Goal: Task Accomplishment & Management: Complete application form

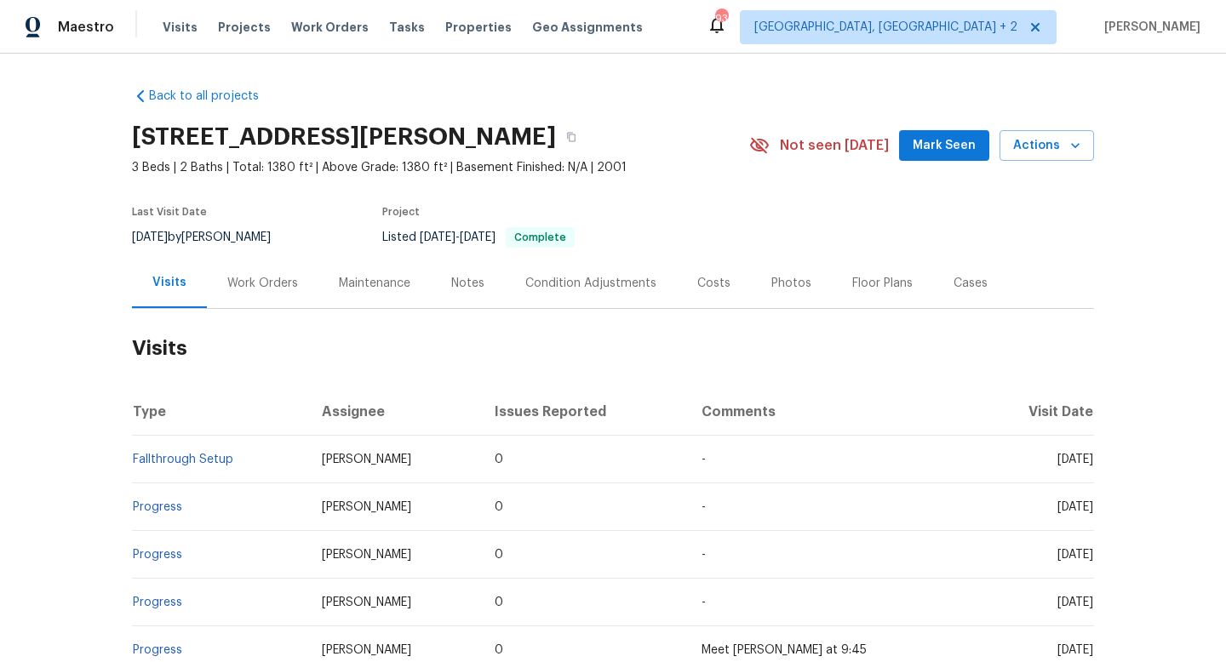
click at [238, 287] on div "Work Orders" at bounding box center [262, 283] width 71 height 17
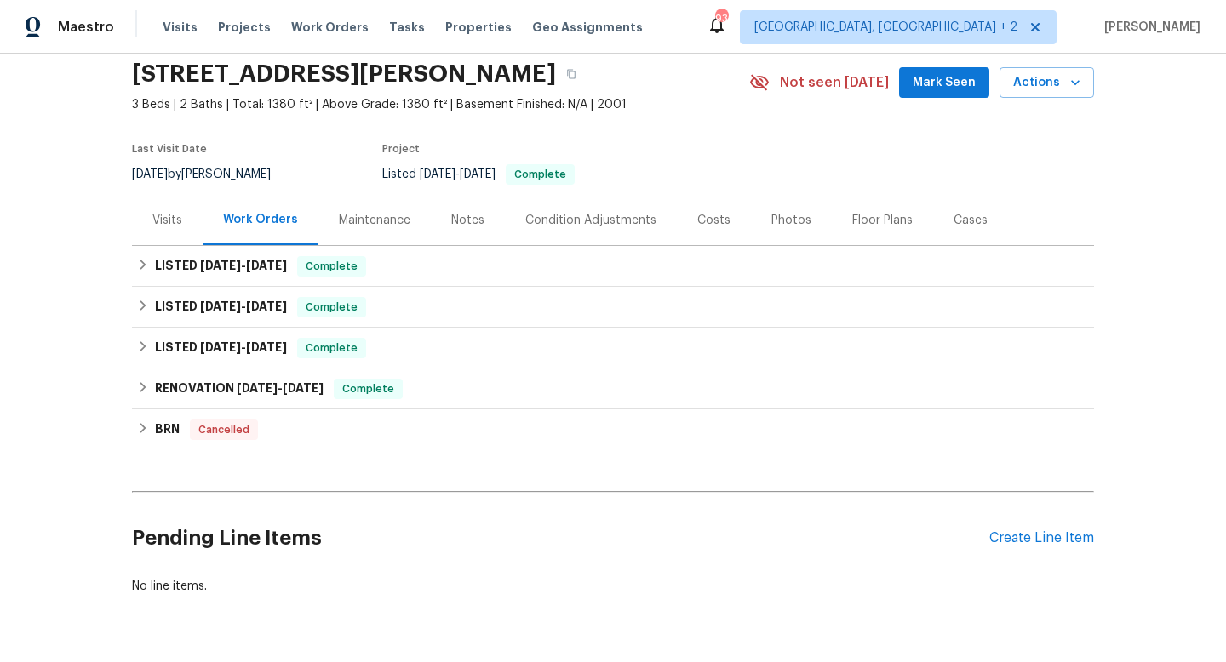
scroll to position [65, 0]
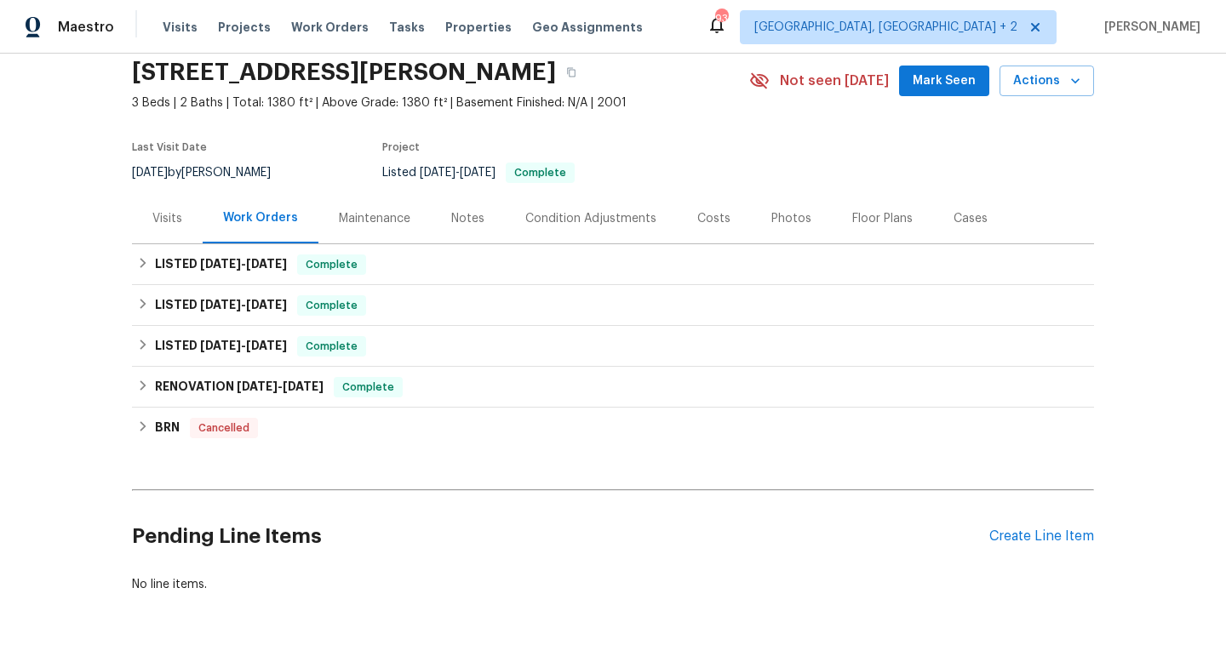
click at [953, 213] on div "Cases" at bounding box center [970, 218] width 34 height 17
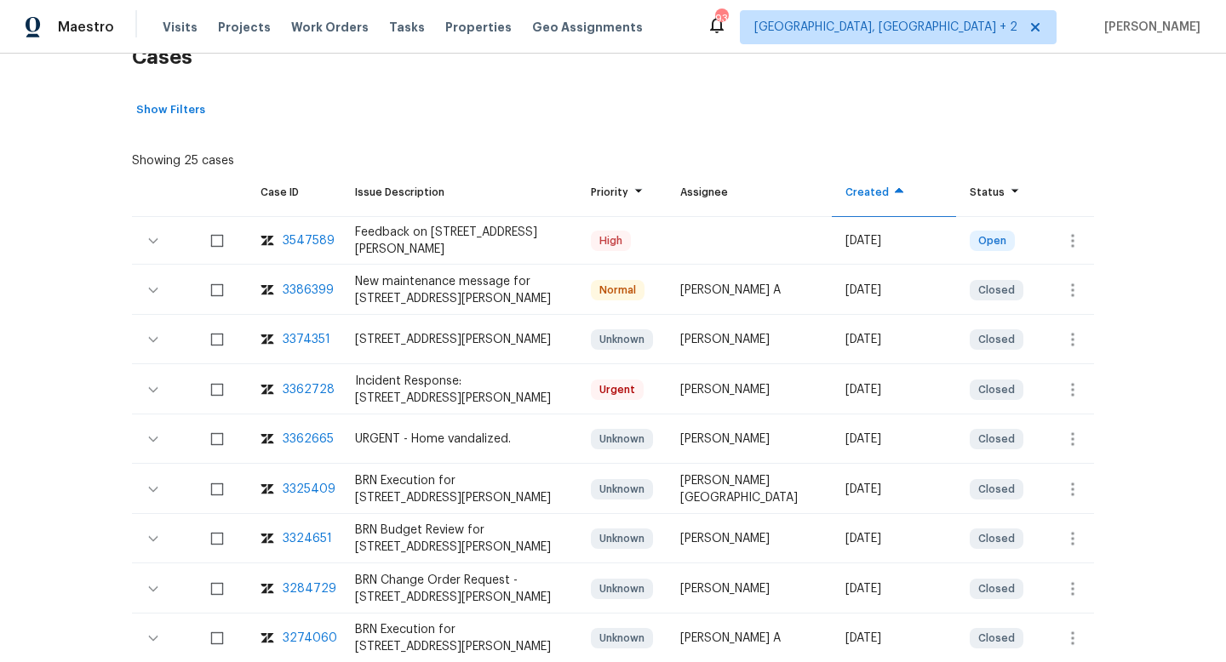
scroll to position [294, 0]
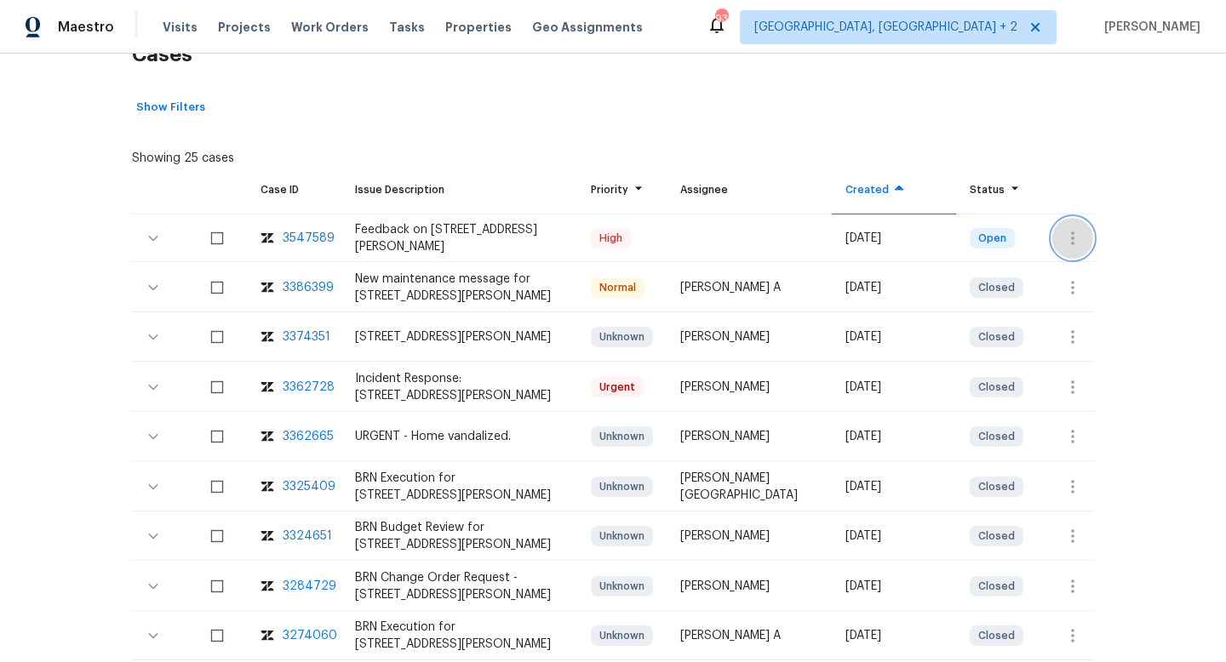
click at [1060, 236] on button "button" at bounding box center [1072, 238] width 41 height 41
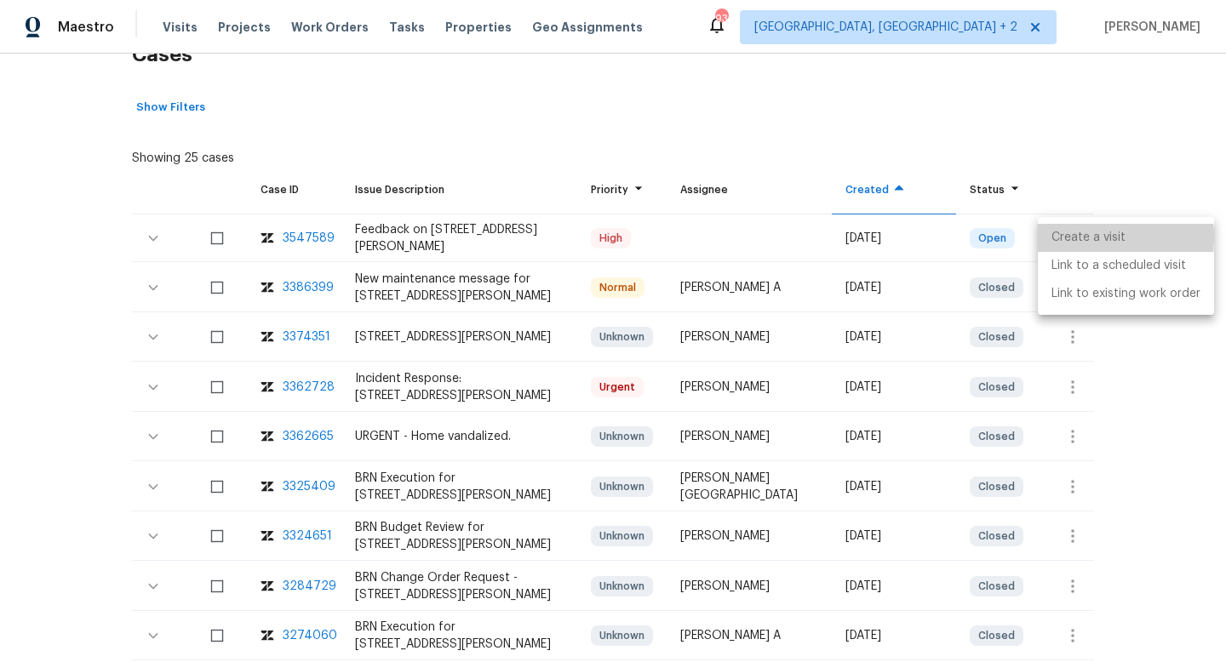
click at [1060, 237] on li "Create a visit" at bounding box center [1125, 238] width 176 height 28
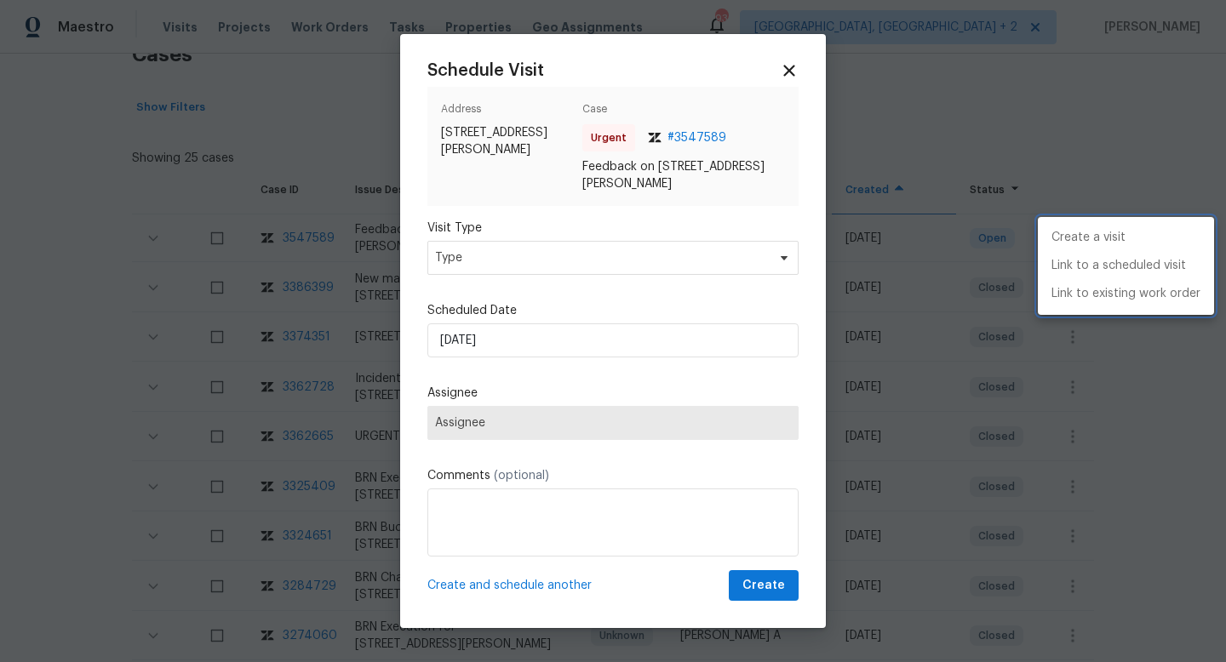
click at [458, 266] on div at bounding box center [613, 331] width 1226 height 662
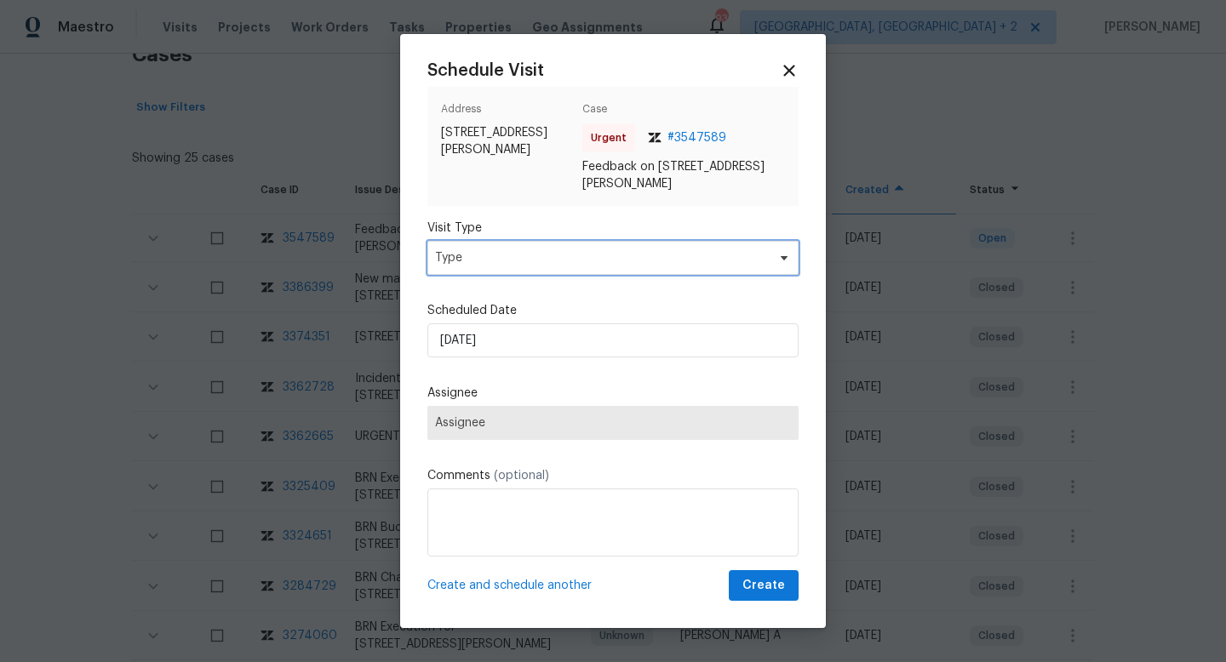
click at [457, 261] on span "Type" at bounding box center [600, 257] width 331 height 17
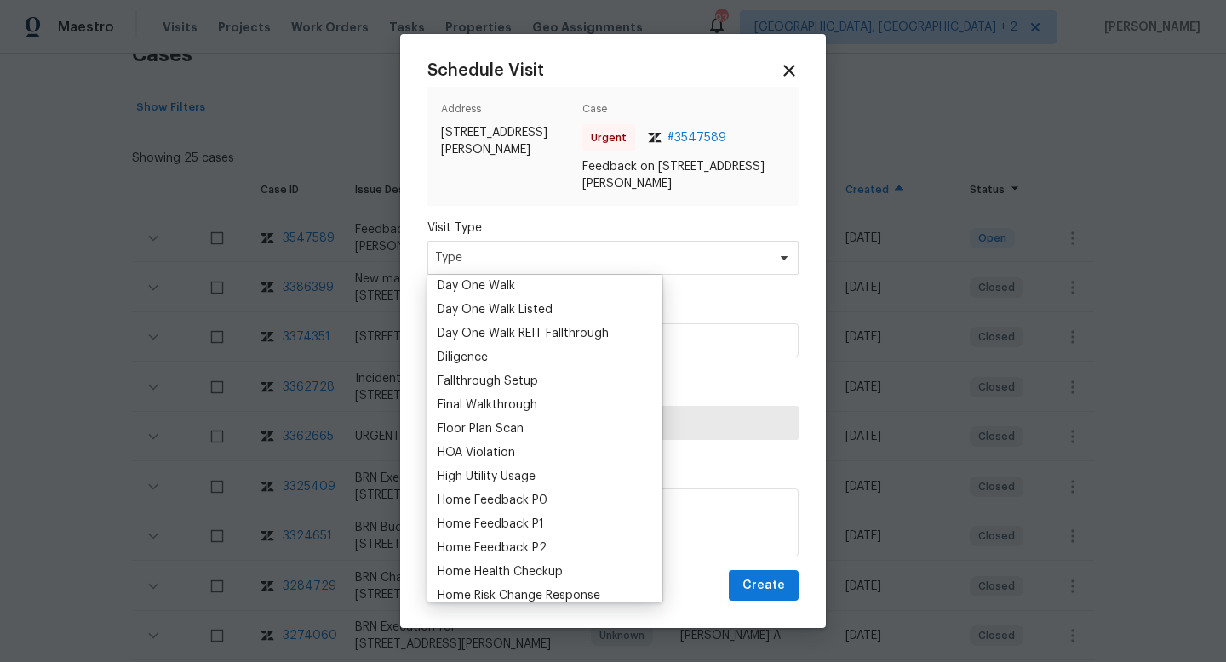
scroll to position [391, 0]
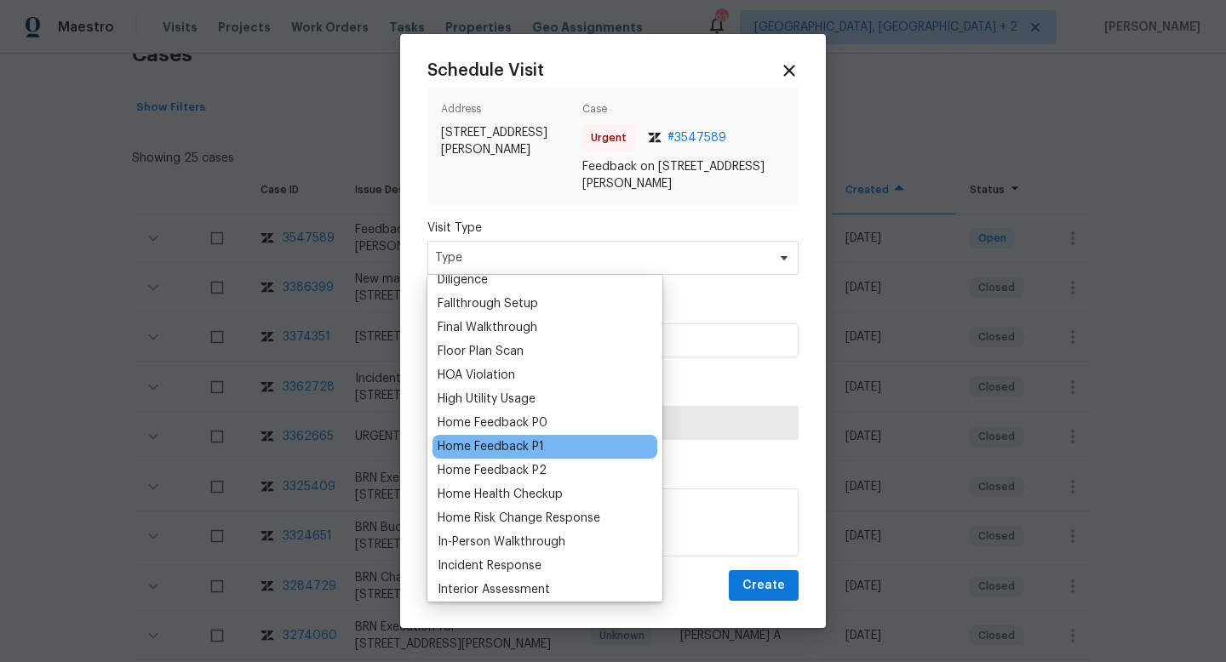
click at [495, 456] on div "Home Feedback P1" at bounding box center [544, 447] width 225 height 24
click at [489, 446] on div "Home Feedback P1" at bounding box center [490, 446] width 106 height 17
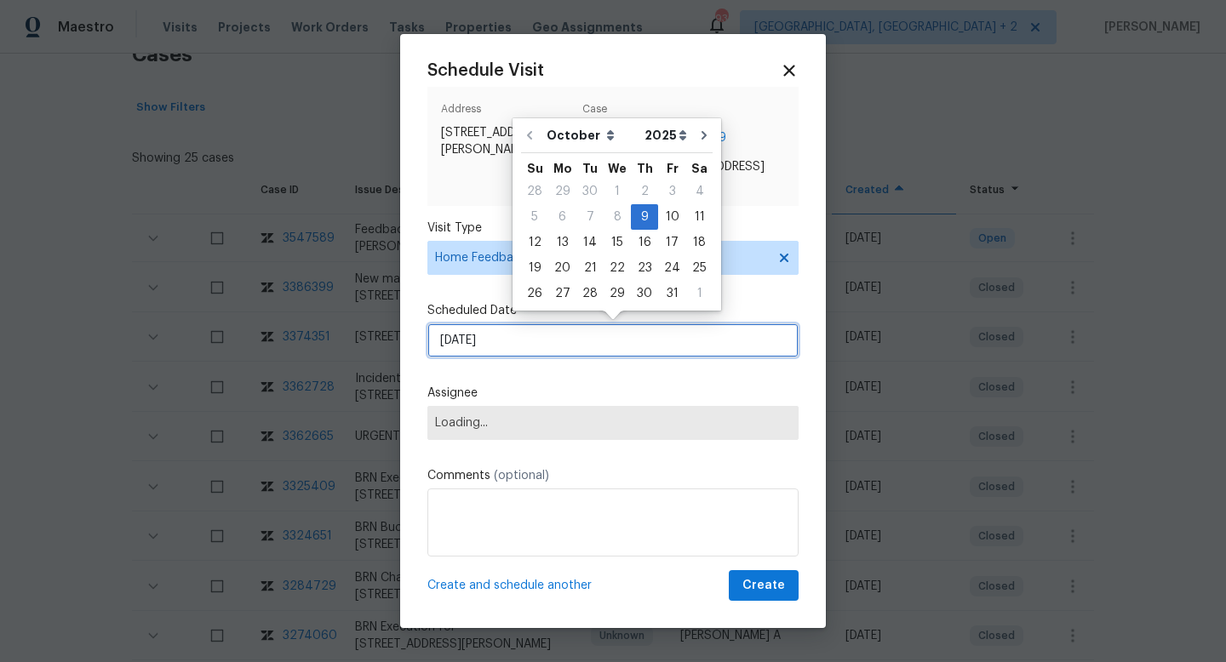
click at [496, 349] on input "[DATE]" at bounding box center [612, 340] width 371 height 34
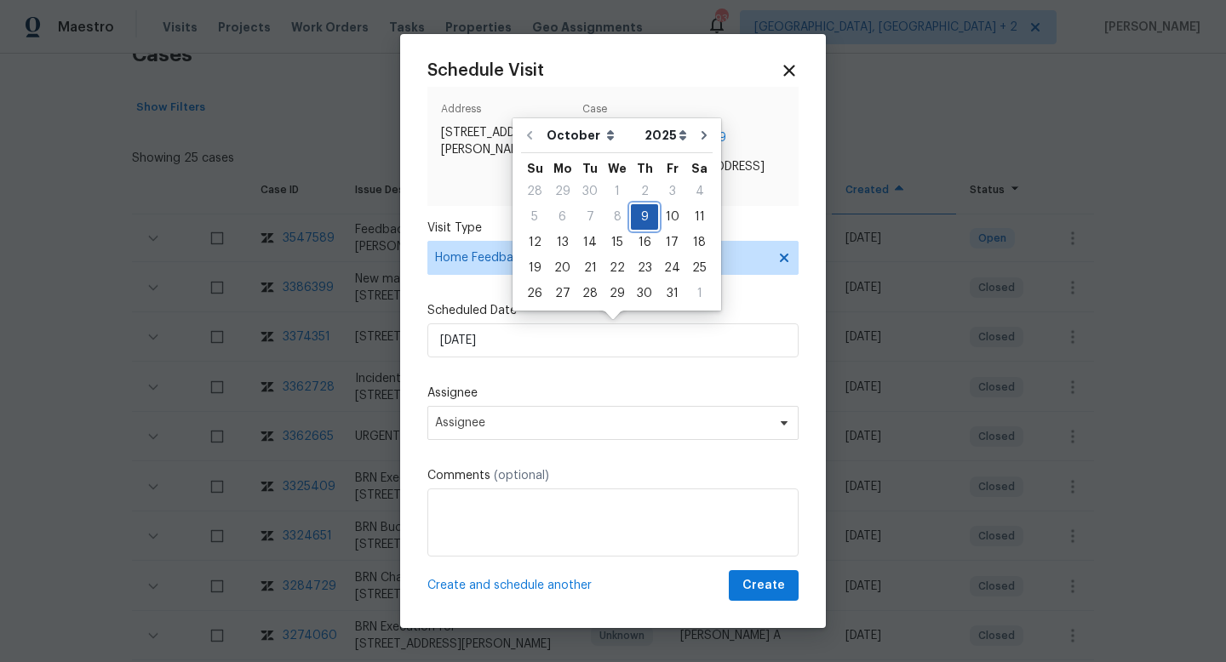
click at [639, 214] on div "9" at bounding box center [644, 217] width 27 height 24
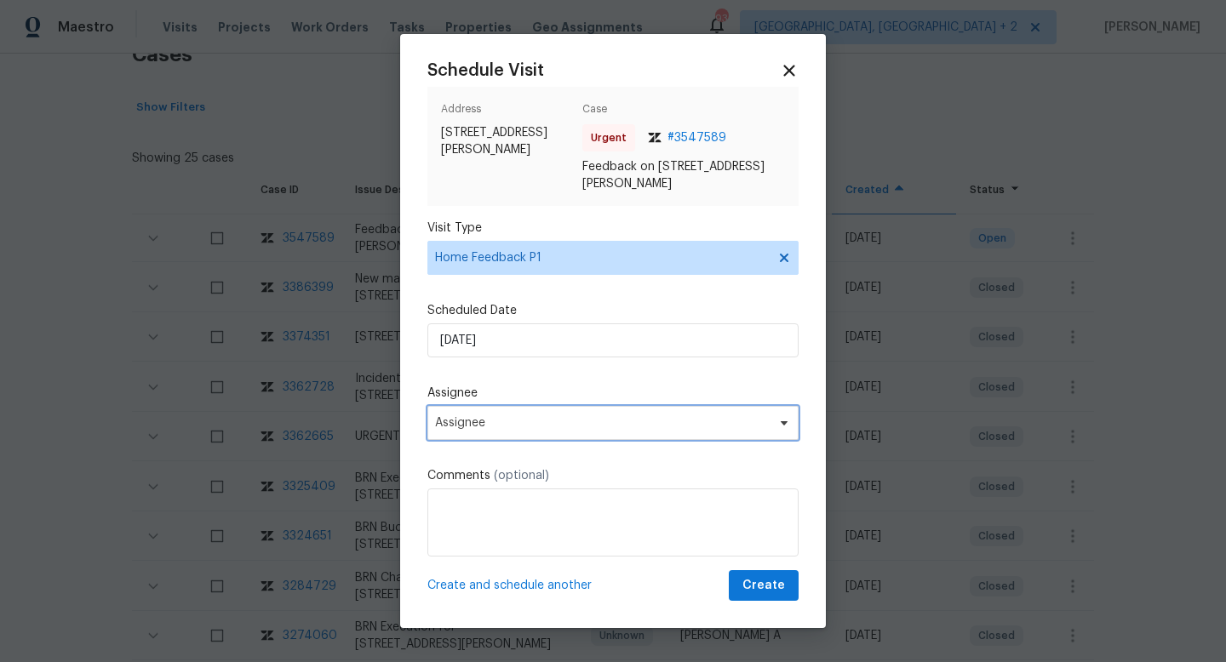
click at [484, 419] on span "Assignee" at bounding box center [602, 423] width 334 height 14
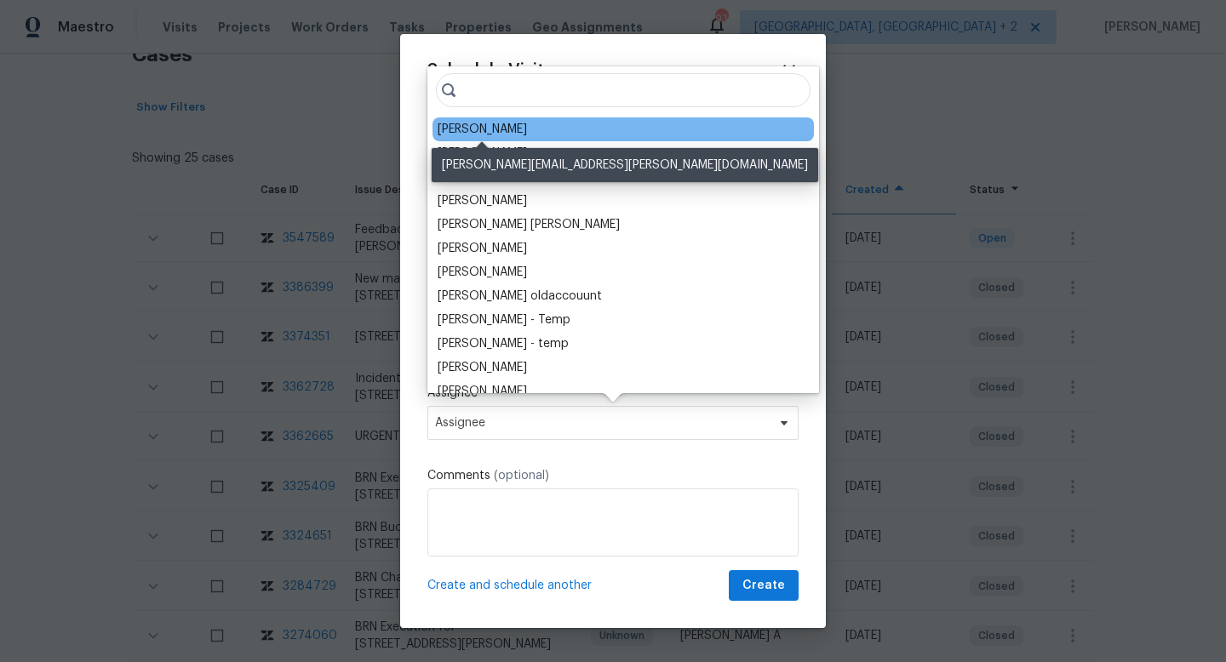
click at [492, 136] on div "[PERSON_NAME]" at bounding box center [481, 129] width 89 height 17
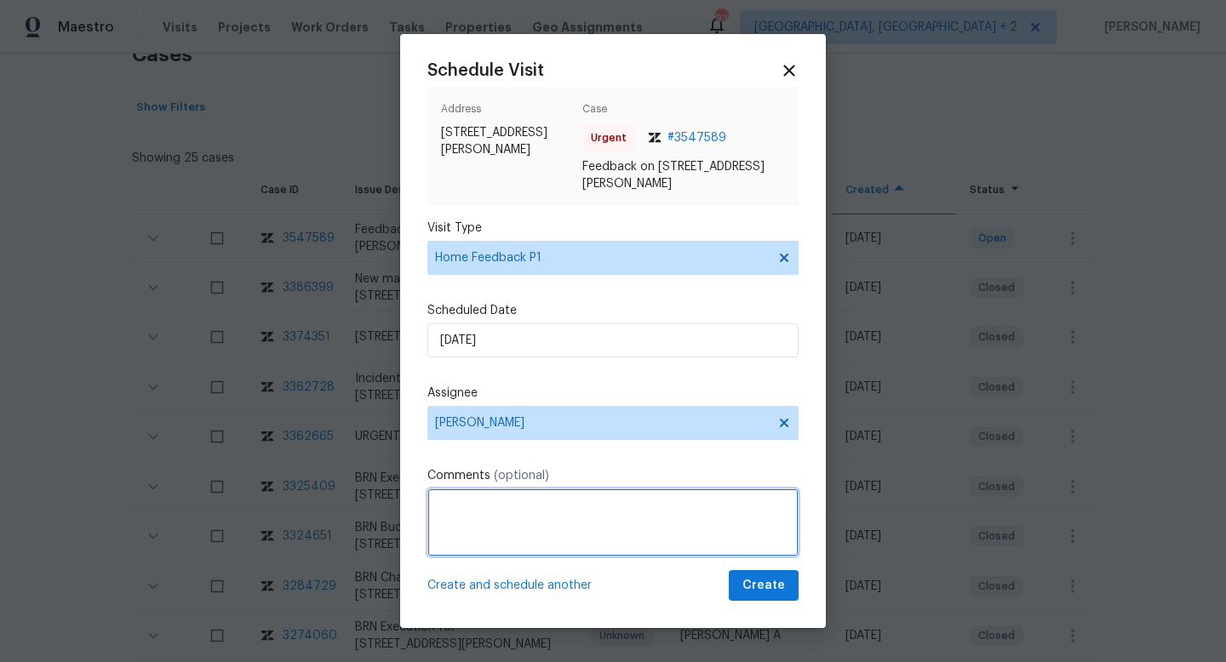
click at [443, 514] on textarea at bounding box center [612, 523] width 371 height 68
paste textarea "HPM VISIT NOTES: Flip State: DOM: No Of Time issue reported: Issue:"
click at [494, 497] on textarea "HPM VISIT NOTES: Flip State: DOM: No Of Time issue reported: Issue:" at bounding box center [612, 523] width 371 height 68
paste textarea "Listed"
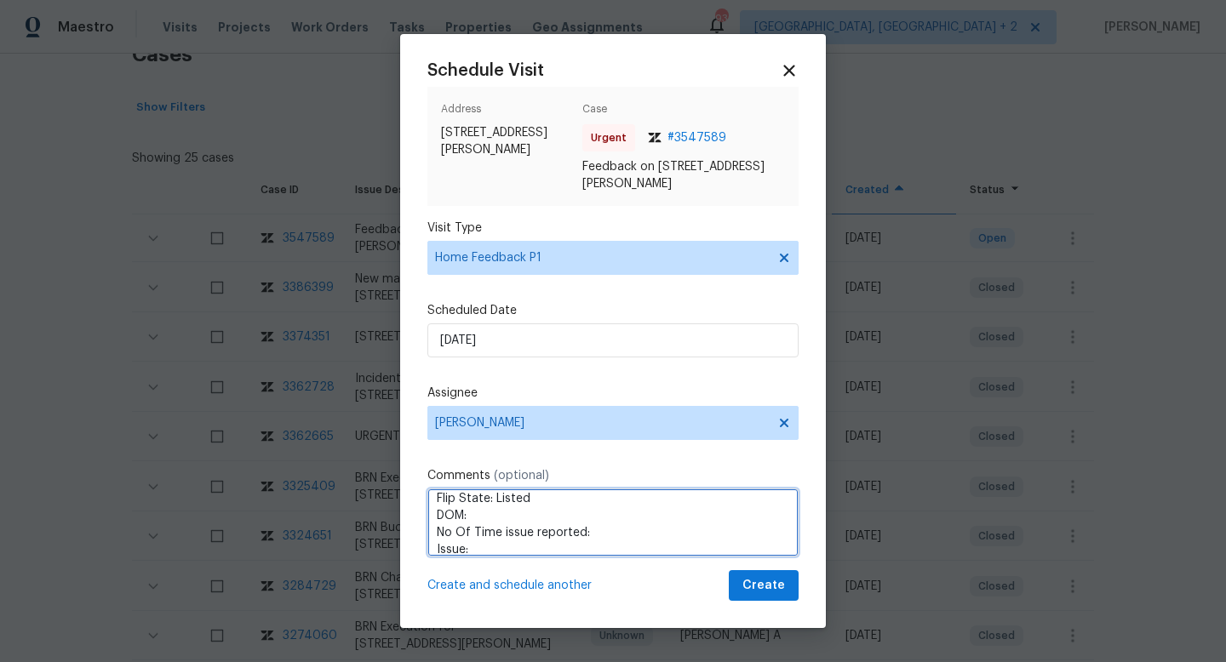
click at [491, 517] on textarea "HPM VISIT NOTES: Flip State: Listed DOM: No Of Time issue reported: Issue:" at bounding box center [612, 523] width 371 height 68
click at [594, 529] on textarea "HPM VISIT NOTES: Flip State: Listed DOM:139 No Of Time issue reported: Issue:" at bounding box center [612, 523] width 371 height 68
click at [490, 547] on textarea "HPM VISIT NOTES: Flip State: Listed DOM:139 No Of Time issue reported:1 Issue:" at bounding box center [612, 523] width 371 height 68
paste textarea "agent got the keys but it did not work"
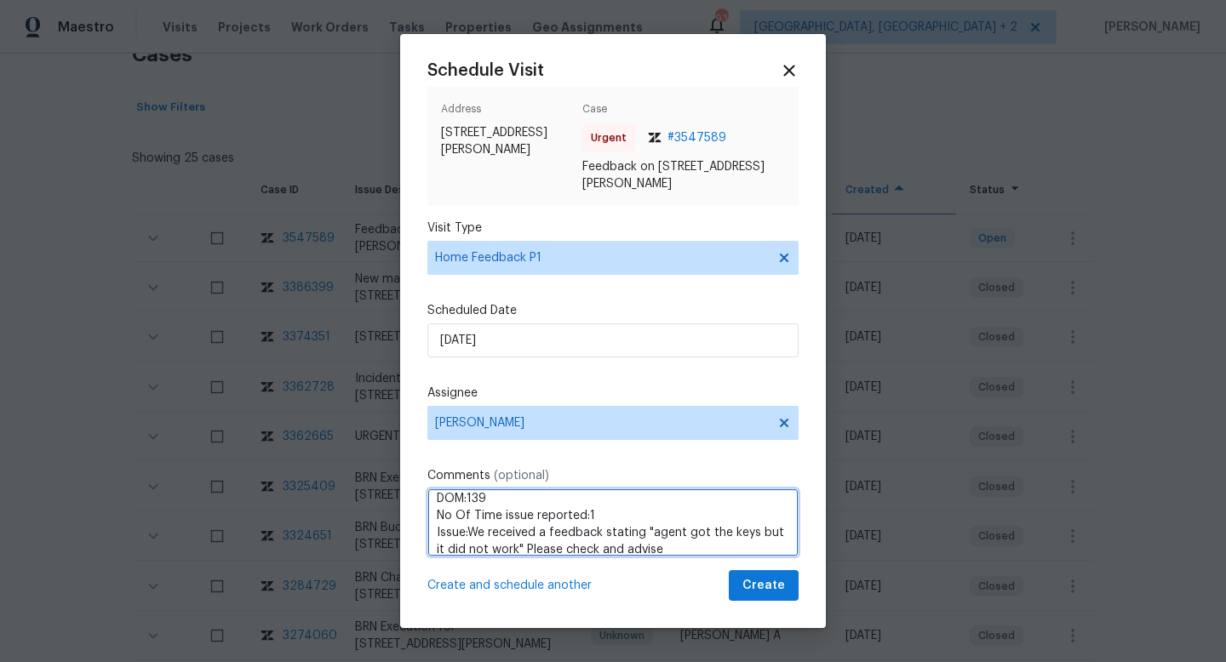
scroll to position [59, 0]
type textarea "HPM VISIT NOTES: Flip State: Listed DOM:139 No Of Time issue reported:1 Issue:W…"
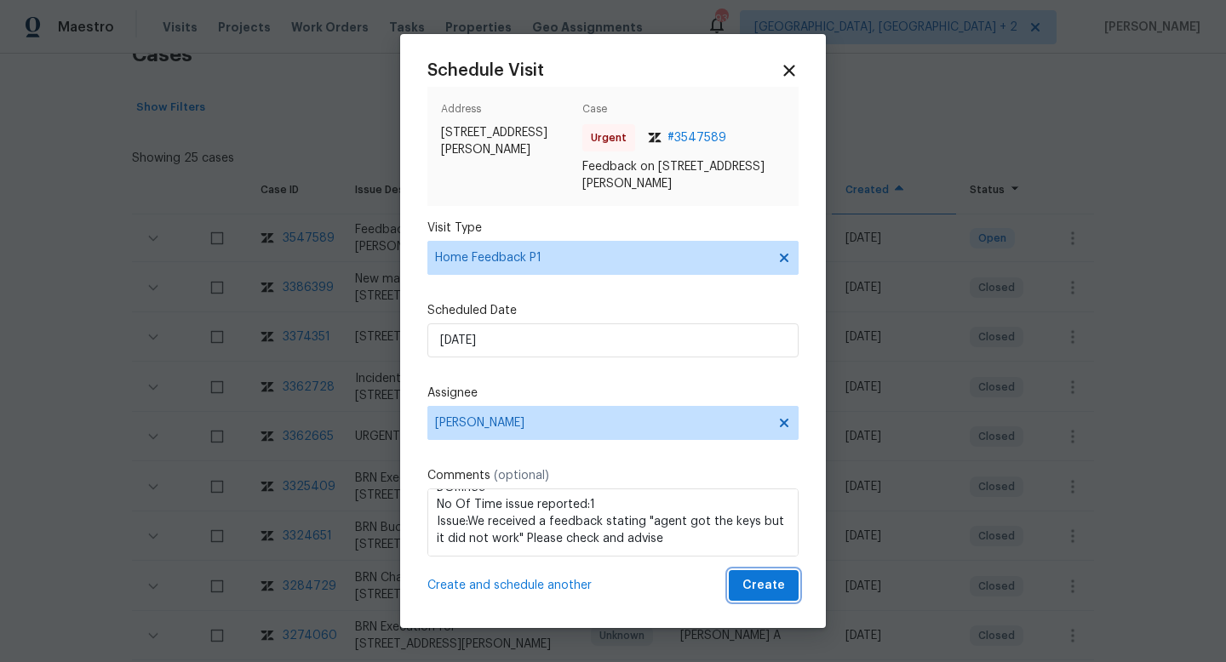
click at [779, 588] on span "Create" at bounding box center [763, 585] width 43 height 21
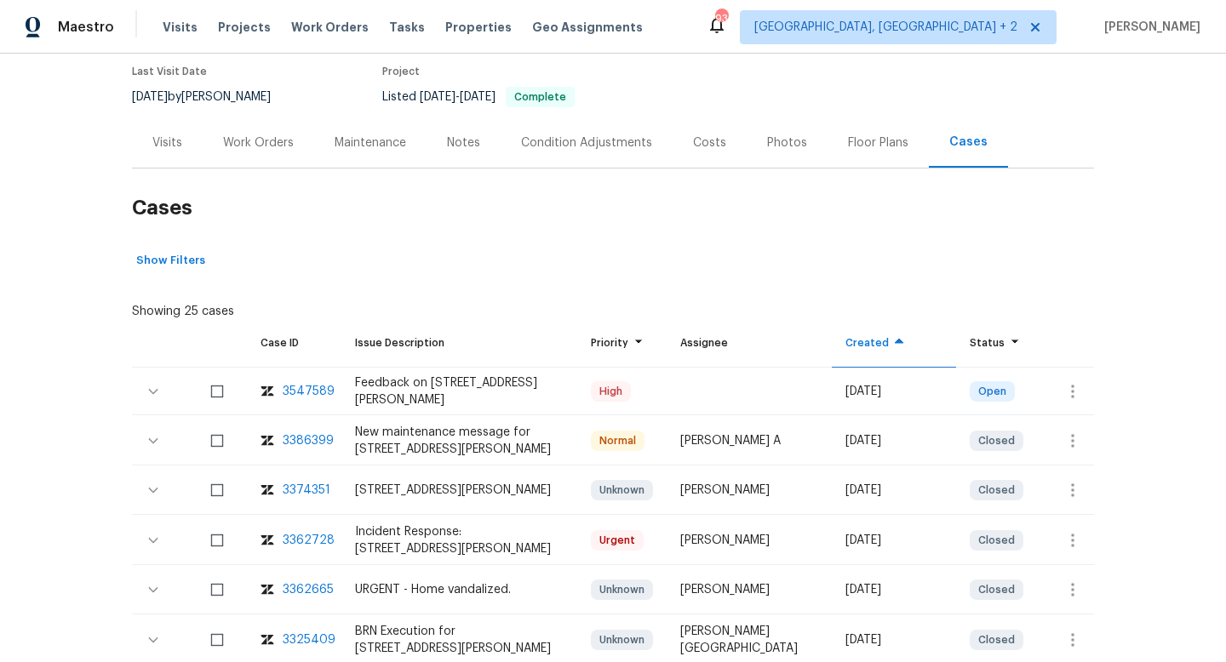
scroll to position [101, 0]
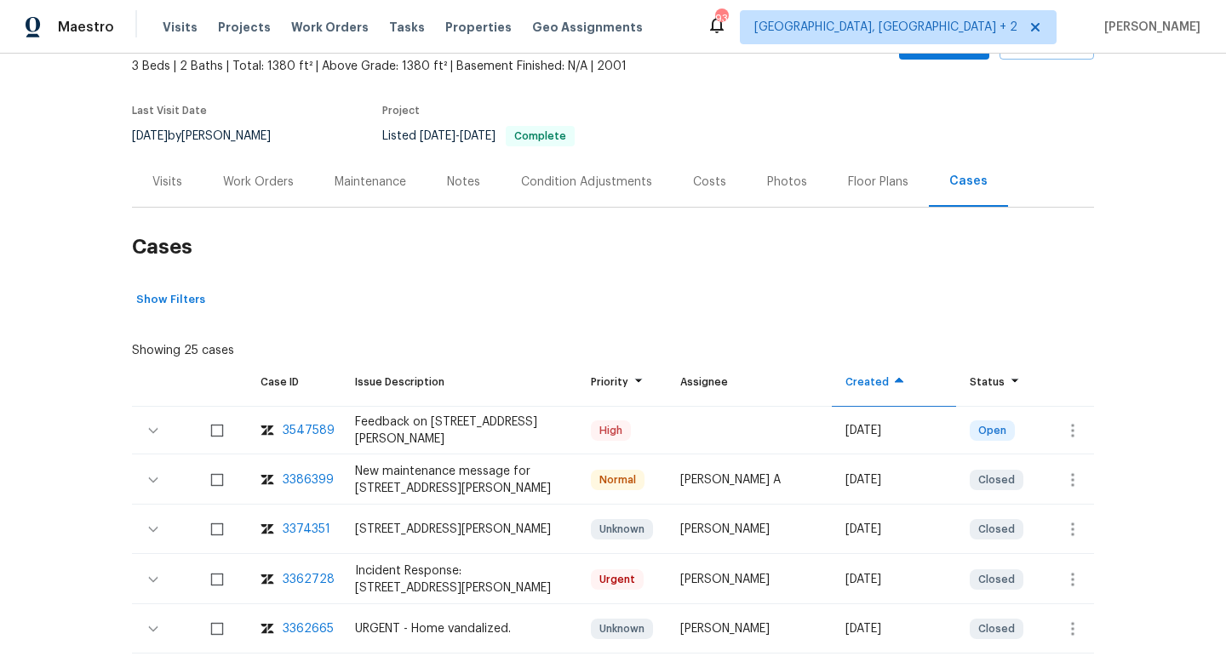
click at [172, 169] on div "Visits" at bounding box center [167, 182] width 71 height 50
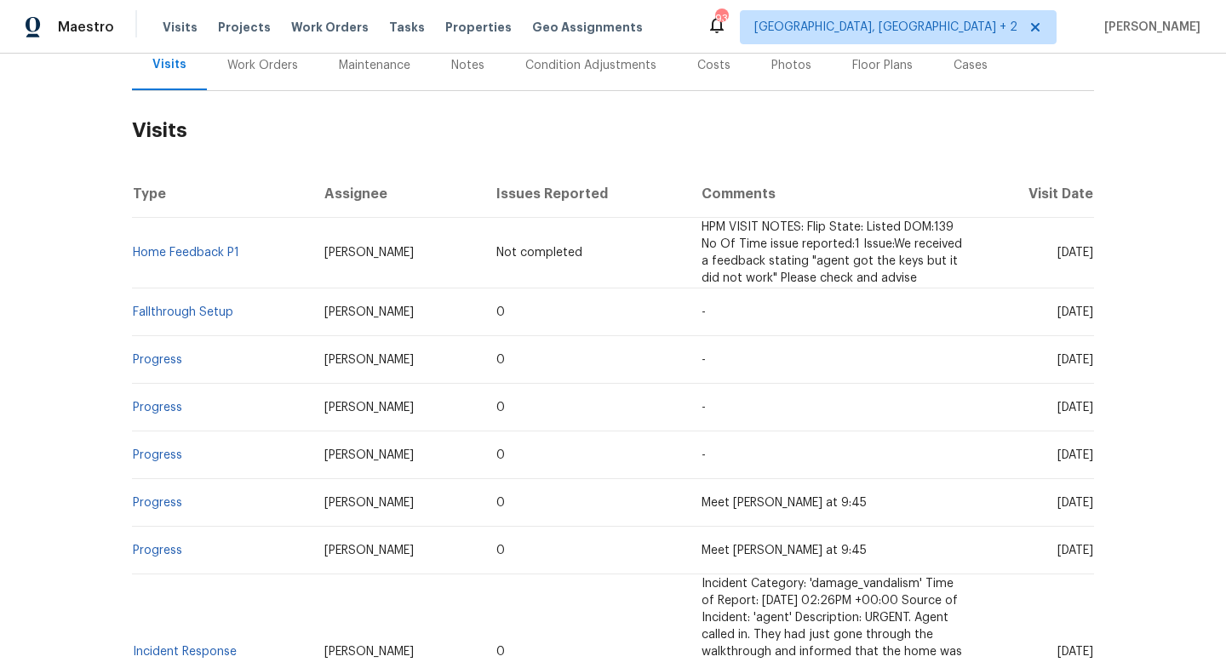
scroll to position [219, 0]
click at [1063, 250] on span "[DATE]" at bounding box center [1075, 252] width 36 height 12
copy span "[DATE]"
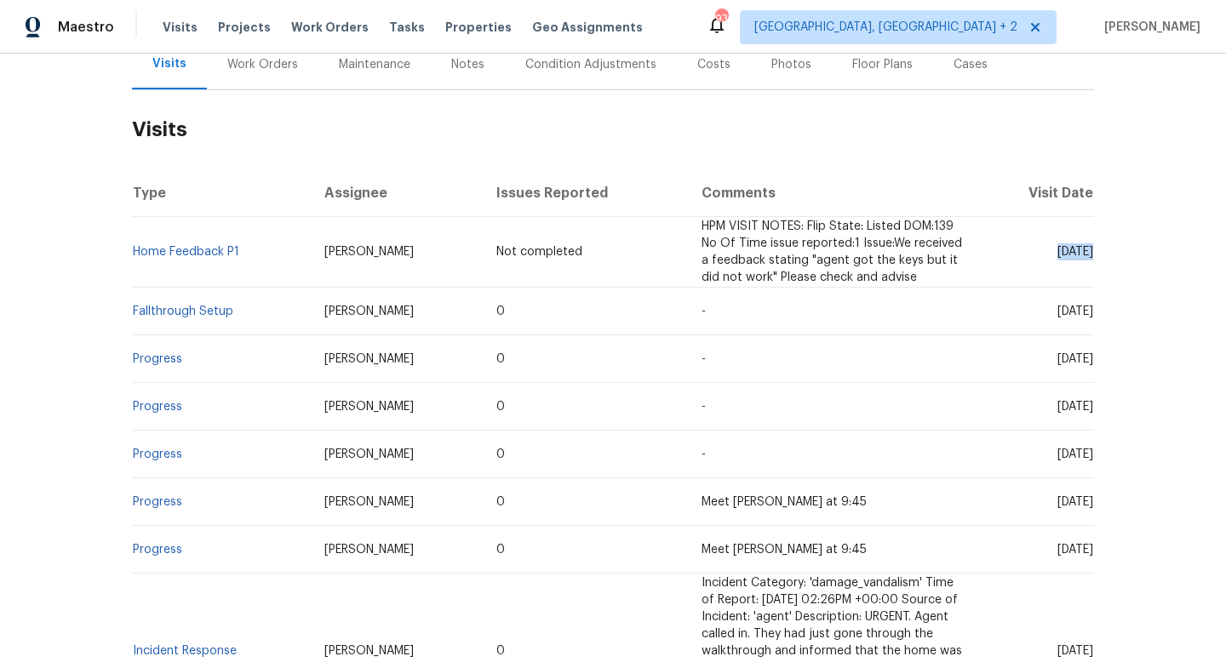
click at [1057, 307] on span "[DATE]" at bounding box center [1075, 312] width 36 height 12
copy span "[DATE]"
drag, startPoint x: 244, startPoint y: 316, endPoint x: 137, endPoint y: 315, distance: 107.2
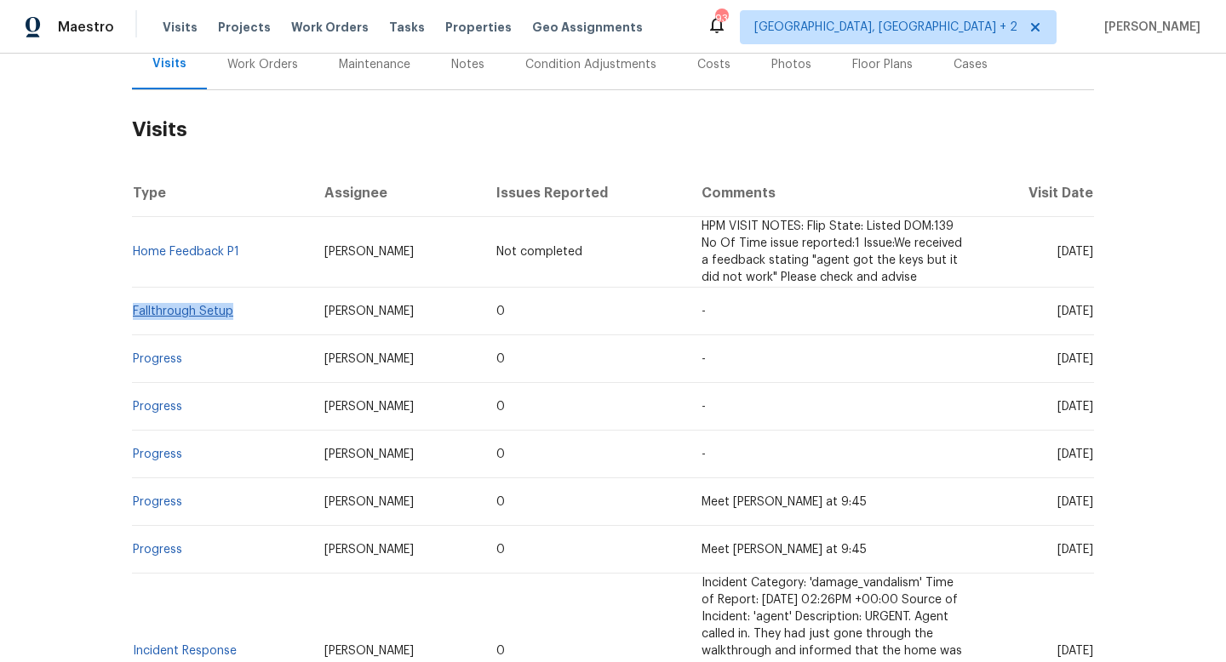
click at [136, 315] on td "Fallthrough Setup" at bounding box center [221, 312] width 179 height 48
copy link "allthrough Setup"
click at [118, 284] on div "Back to all projects [STREET_ADDRESS][PERSON_NAME] 3 Beds | 2 Baths | Total: 13…" at bounding box center [613, 358] width 1226 height 609
drag, startPoint x: 238, startPoint y: 318, endPoint x: 132, endPoint y: 317, distance: 106.4
click at [132, 317] on td "Fallthrough Setup" at bounding box center [221, 312] width 179 height 48
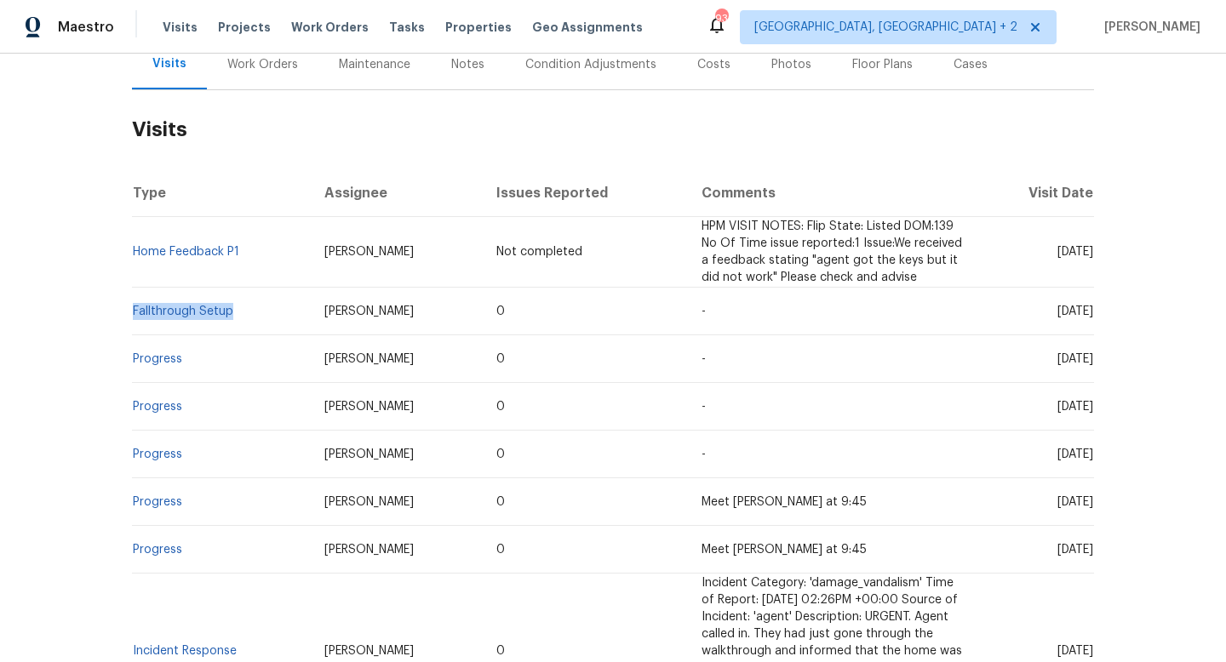
copy link "Fallthrough Setup"
drag, startPoint x: 418, startPoint y: 307, endPoint x: 308, endPoint y: 308, distance: 109.8
click at [311, 308] on td "[PERSON_NAME]" at bounding box center [397, 312] width 173 height 48
copy span "[PERSON_NAME]"
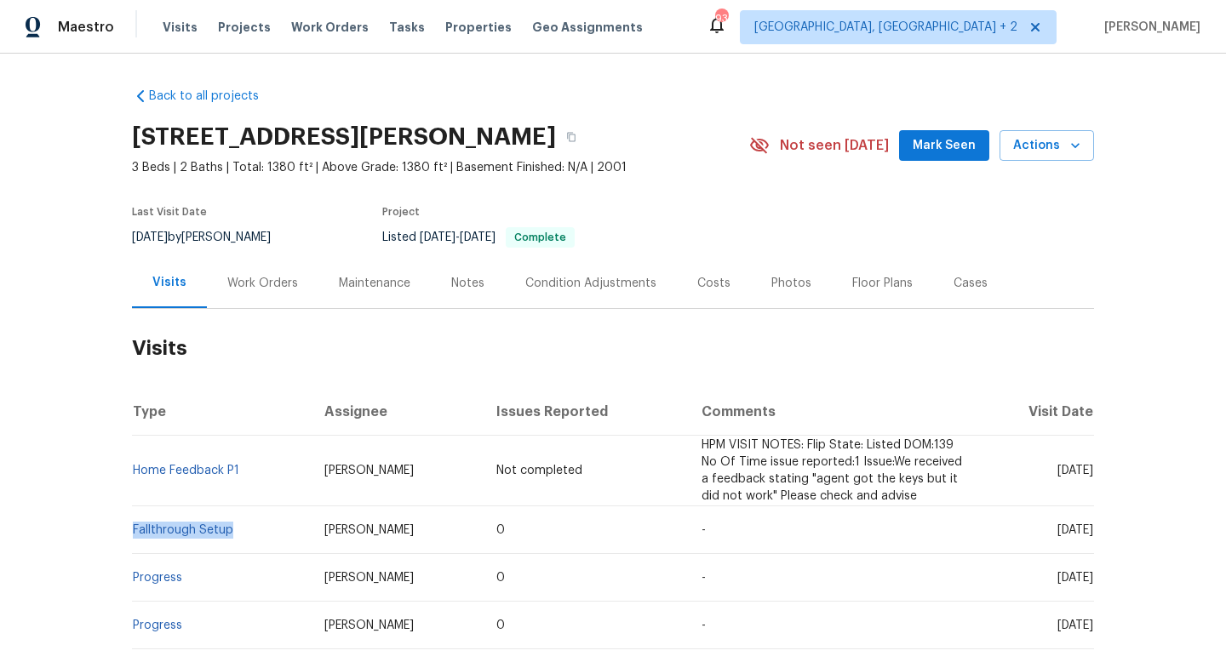
scroll to position [4, 0]
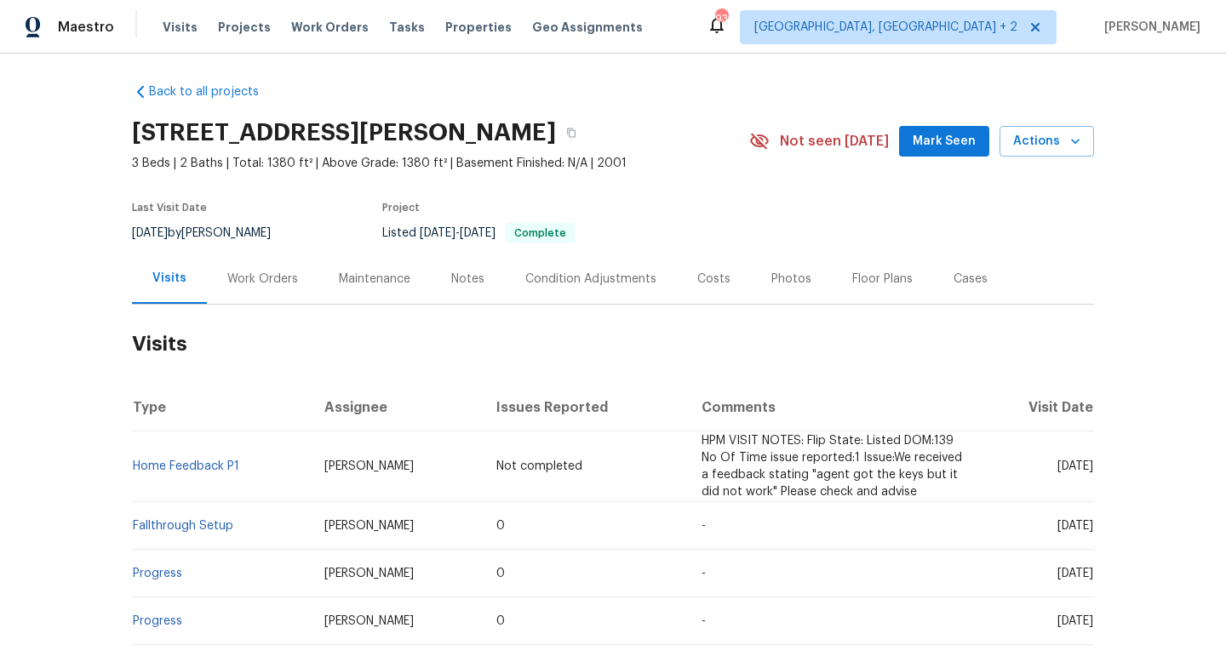
click at [227, 280] on div "Work Orders" at bounding box center [262, 279] width 71 height 17
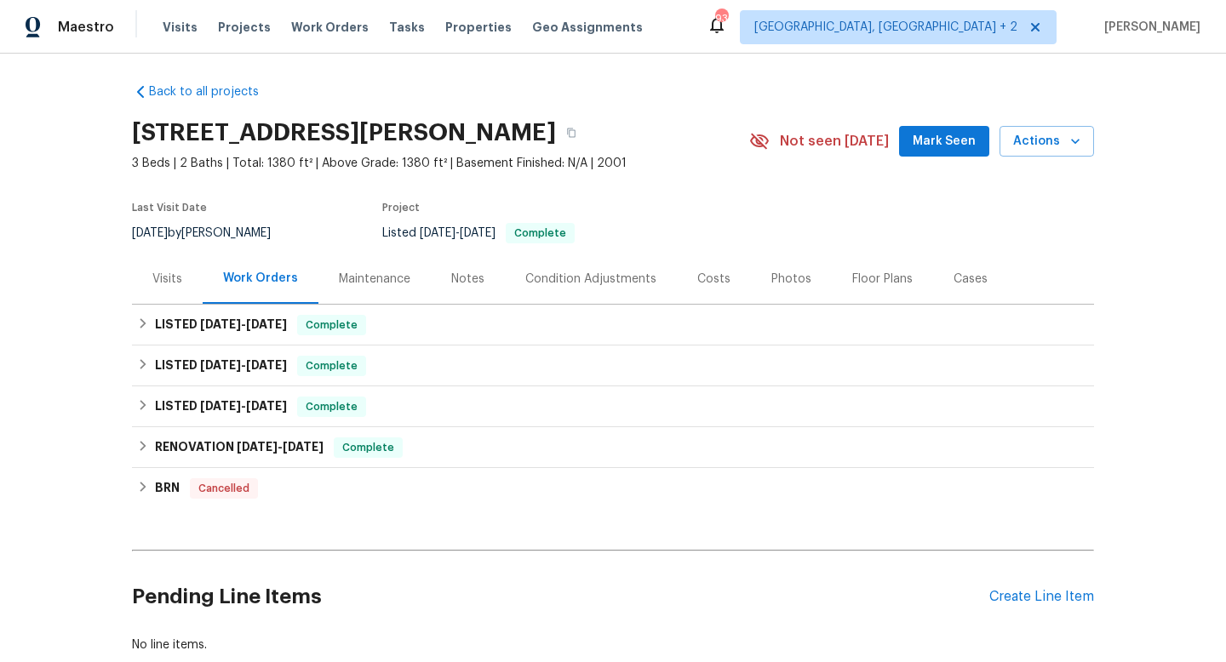
click at [966, 271] on div "Cases" at bounding box center [970, 279] width 34 height 17
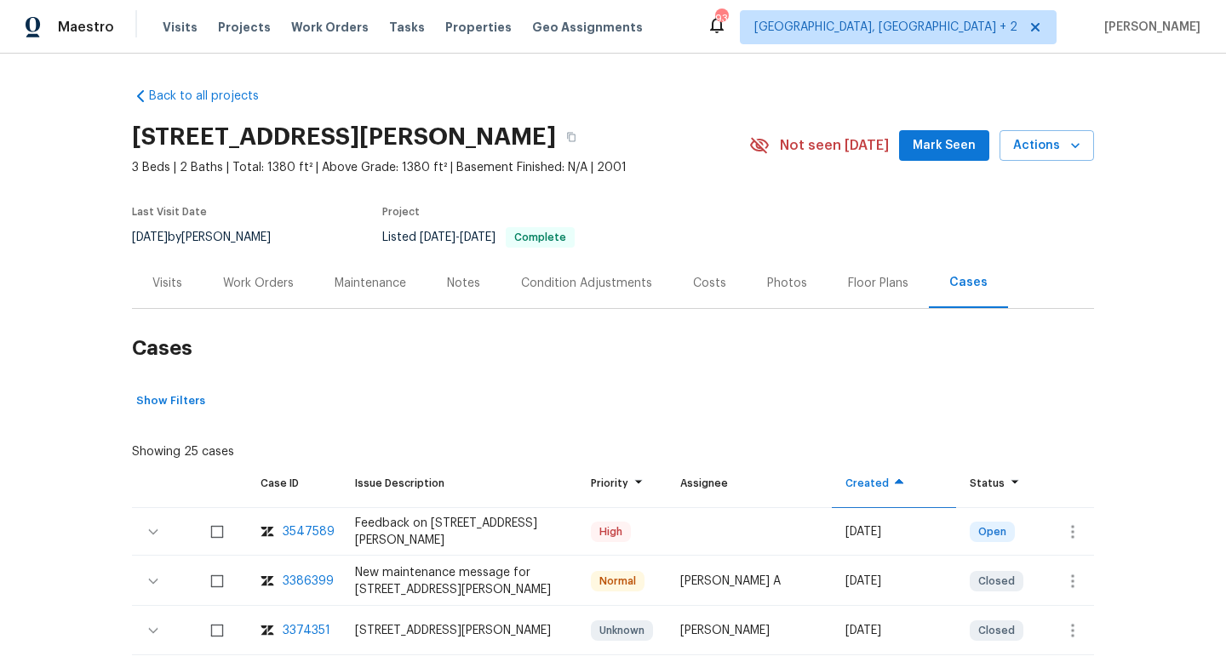
click at [158, 288] on div "Visits" at bounding box center [167, 283] width 30 height 17
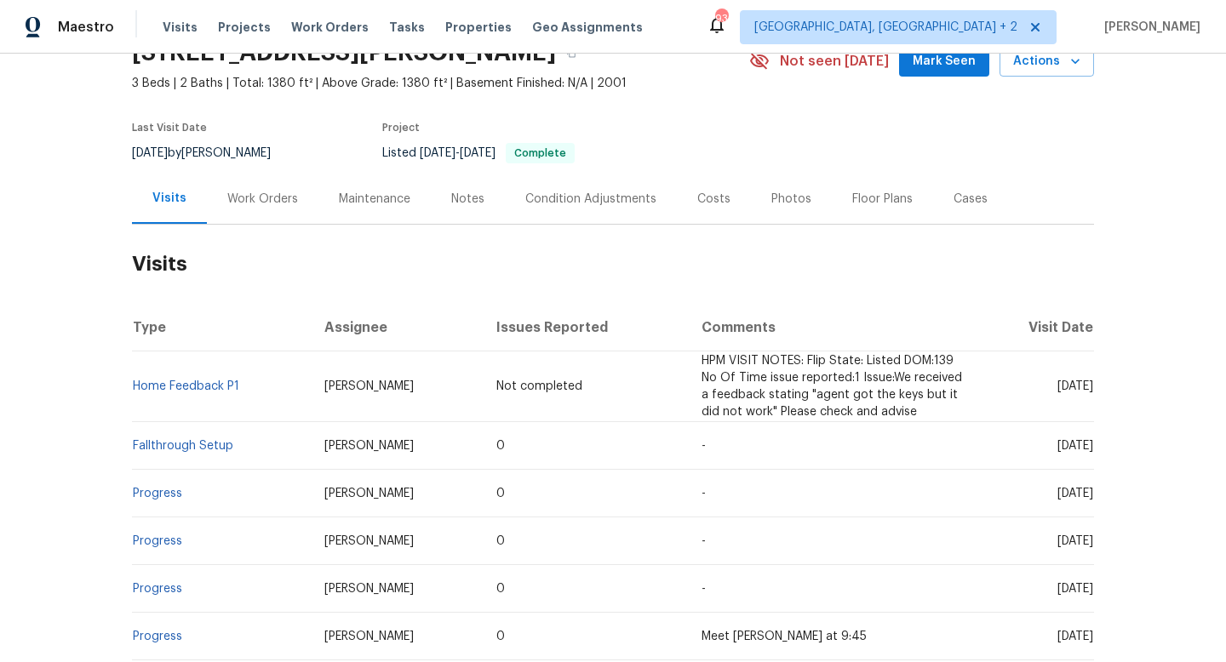
scroll to position [247, 0]
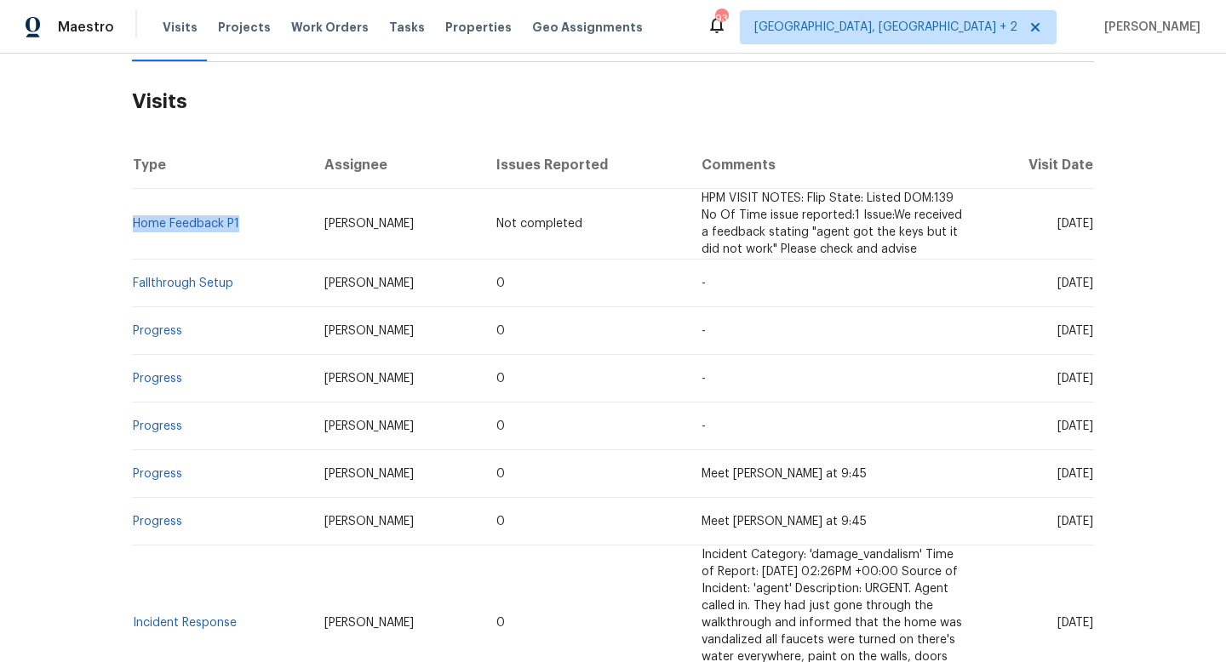
drag, startPoint x: 251, startPoint y: 228, endPoint x: 137, endPoint y: 231, distance: 114.1
click at [136, 231] on td "Home Feedback P1" at bounding box center [221, 224] width 179 height 71
copy link "Home Feedback P1"
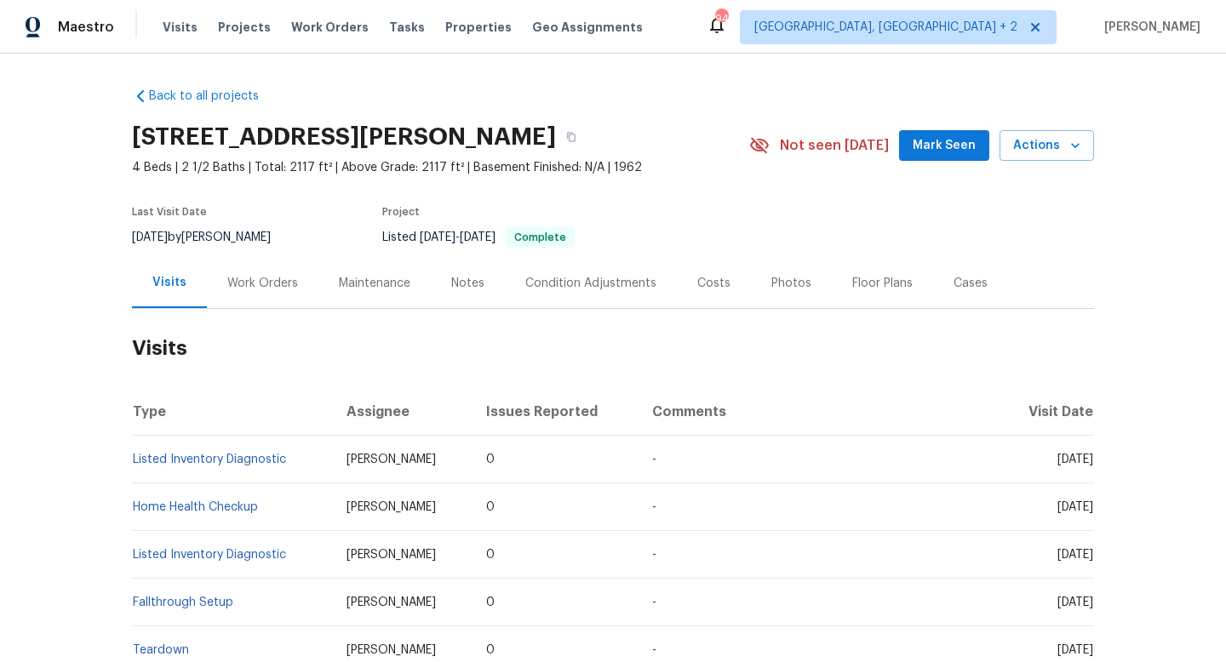
click at [247, 281] on div "Work Orders" at bounding box center [262, 283] width 71 height 17
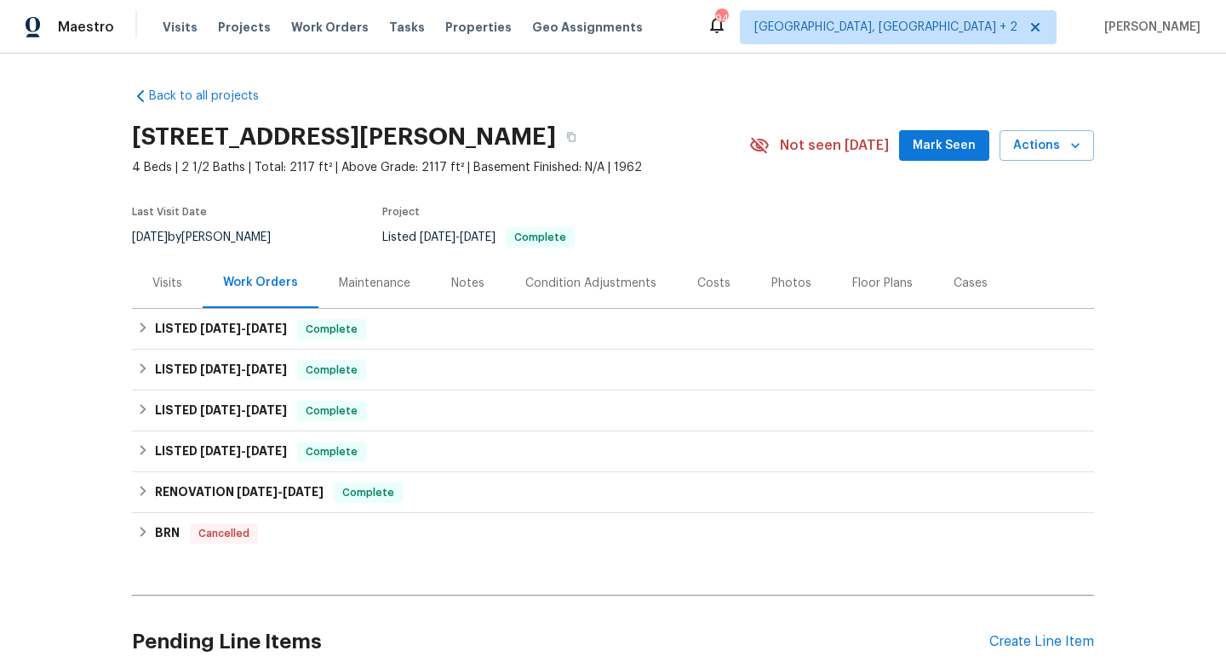
click at [169, 288] on div "Visits" at bounding box center [167, 283] width 30 height 17
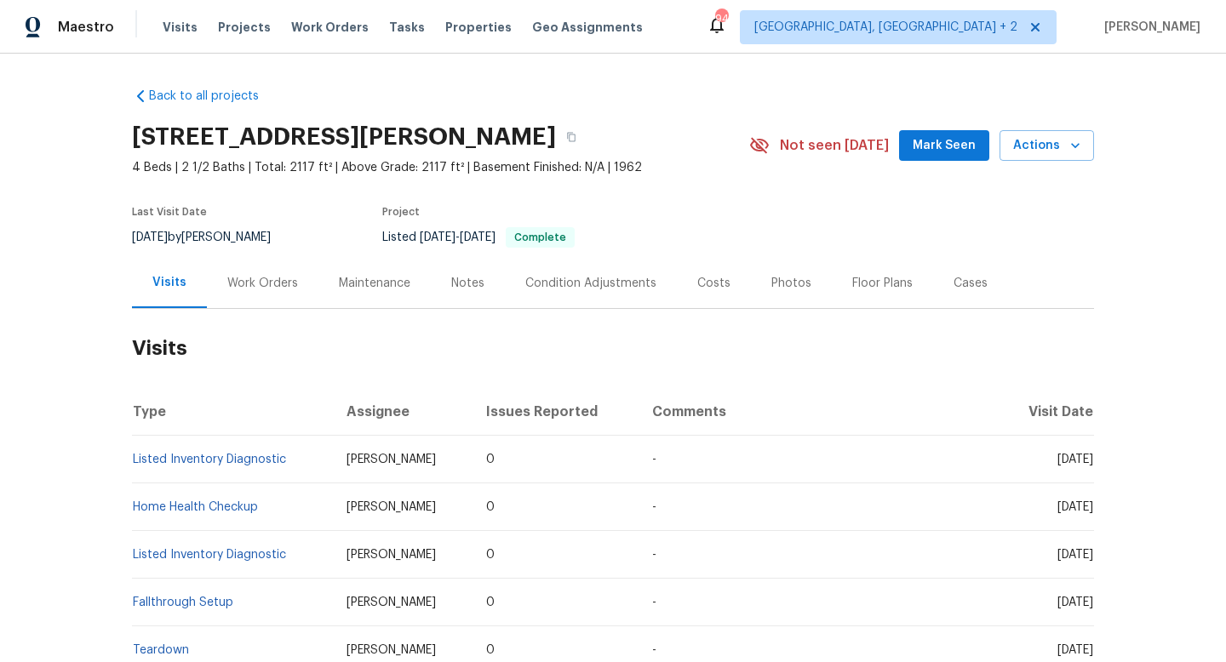
click at [240, 280] on div "Work Orders" at bounding box center [262, 283] width 71 height 17
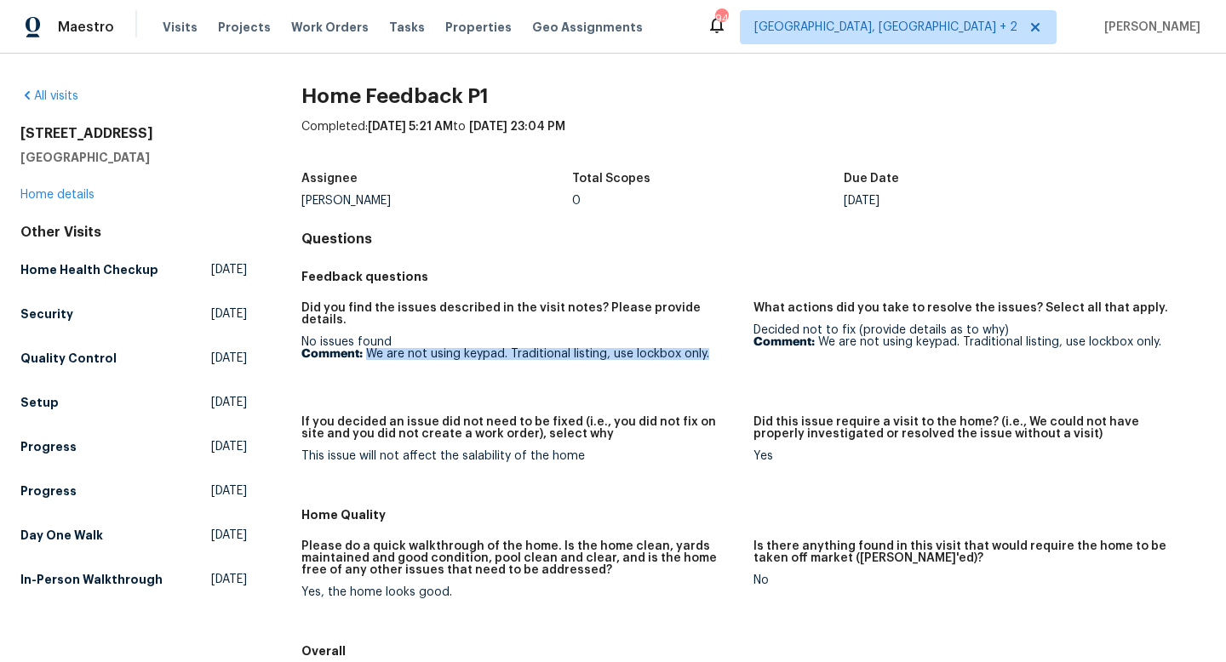
drag, startPoint x: 713, startPoint y: 342, endPoint x: 369, endPoint y: 341, distance: 344.7
click at [369, 348] on p "Comment: We are not using keypad. Traditional listing, use lockbox only." at bounding box center [520, 354] width 438 height 12
copy p "We are not using keypad. Traditional listing, use lockbox only."
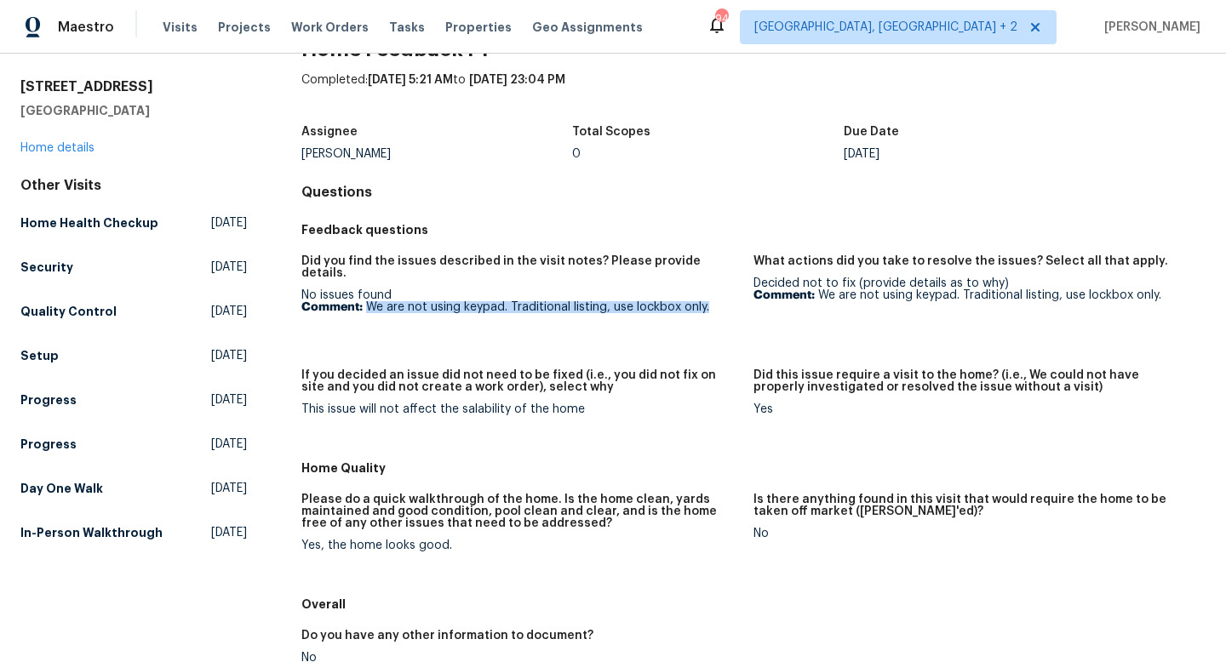
scroll to position [48, 0]
copy p "We are not using keypad. Traditional listing, use lockbox only."
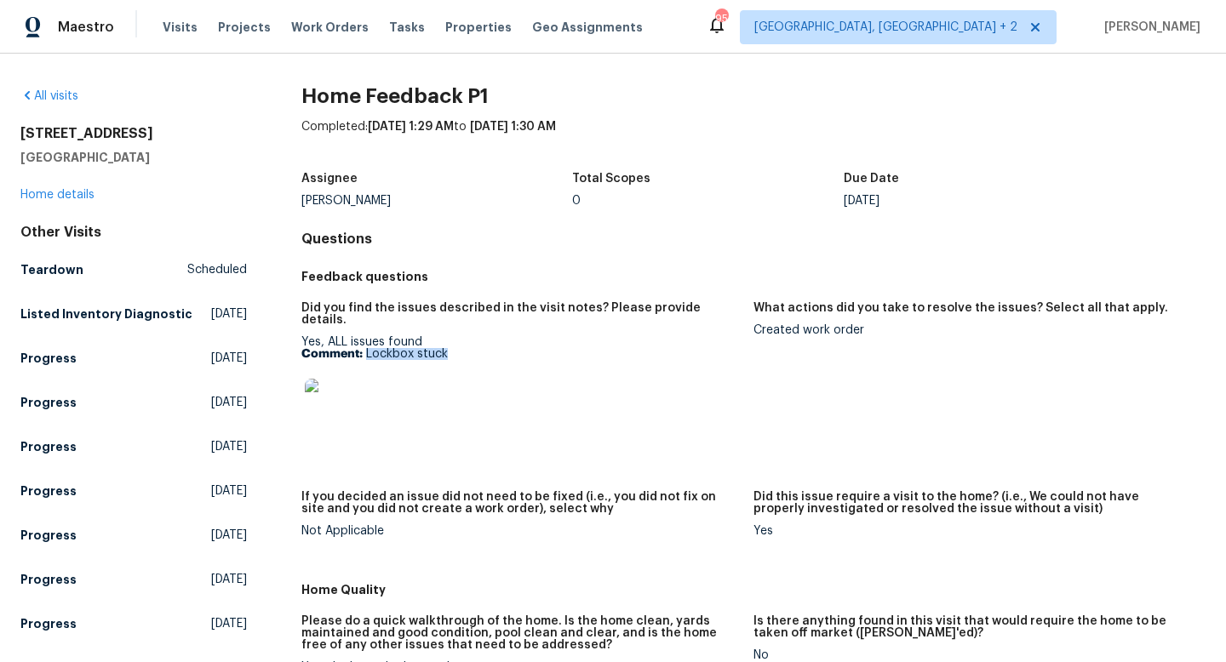
drag, startPoint x: 455, startPoint y: 338, endPoint x: 368, endPoint y: 340, distance: 87.7
click at [368, 348] on p "Comment: Lockbox stuck" at bounding box center [520, 354] width 438 height 12
copy p "Lockbox stuck"
drag, startPoint x: 864, startPoint y: 332, endPoint x: 753, endPoint y: 335, distance: 110.7
click at [753, 335] on div "Created work order" at bounding box center [972, 330] width 438 height 12
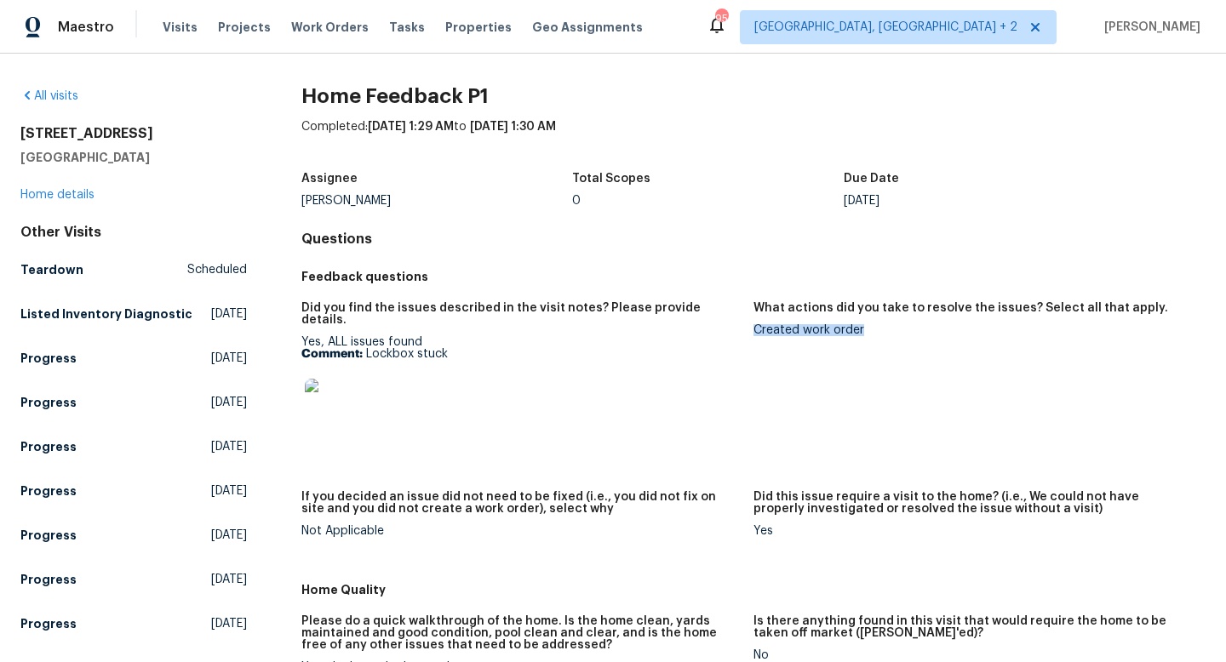
copy div "Created work order"
click at [57, 200] on link "Home details" at bounding box center [57, 195] width 74 height 12
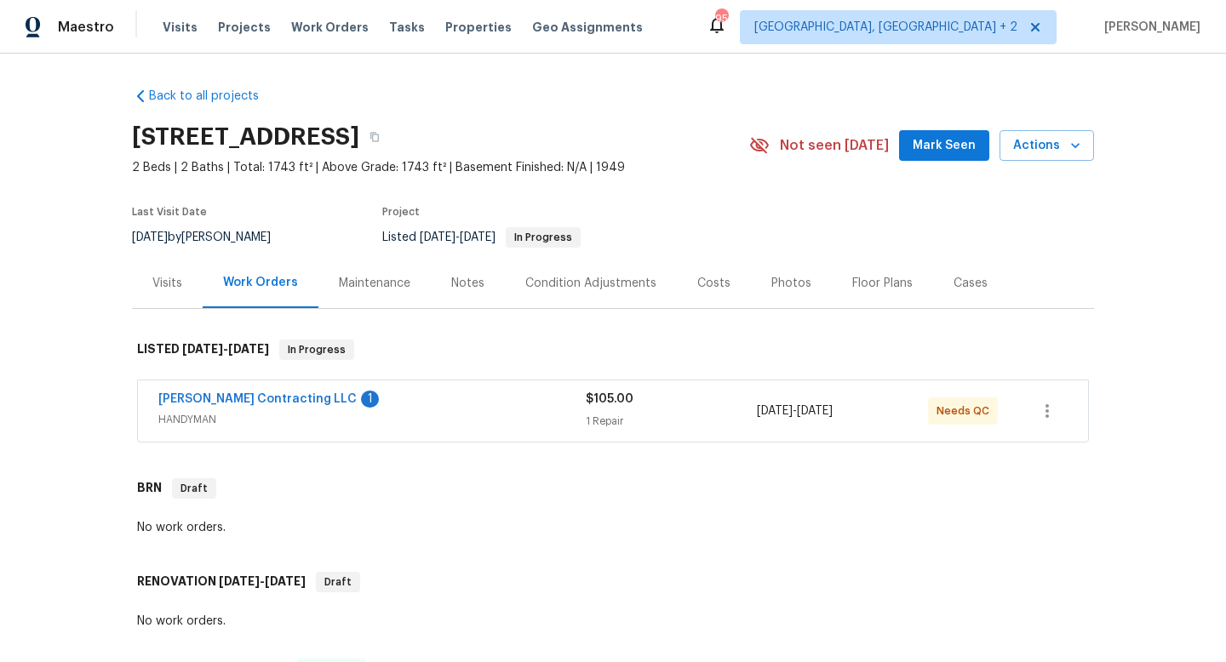
click at [351, 417] on span "HANDYMAN" at bounding box center [371, 419] width 427 height 17
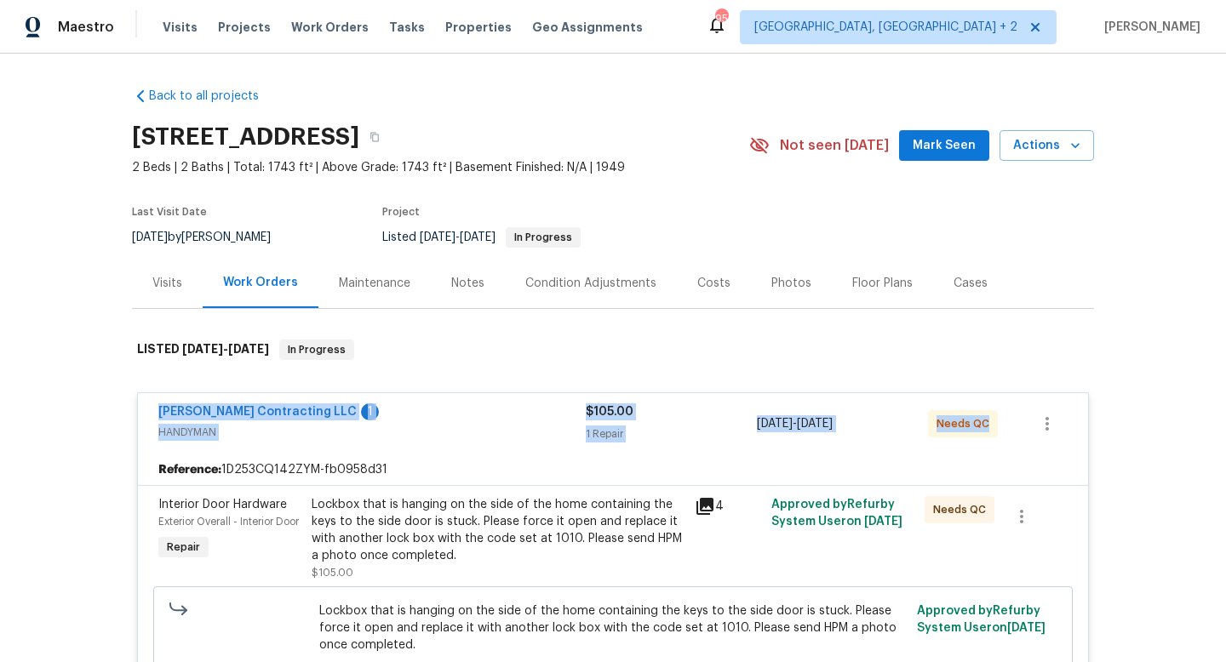
drag, startPoint x: 140, startPoint y: 412, endPoint x: 1048, endPoint y: 429, distance: 908.2
copy div "Solano Contracting LLC 1 HANDYMAN $105.00 1 Repair 10/7/2025 - 10/7/2025 Needs …"
